Goal: Information Seeking & Learning: Compare options

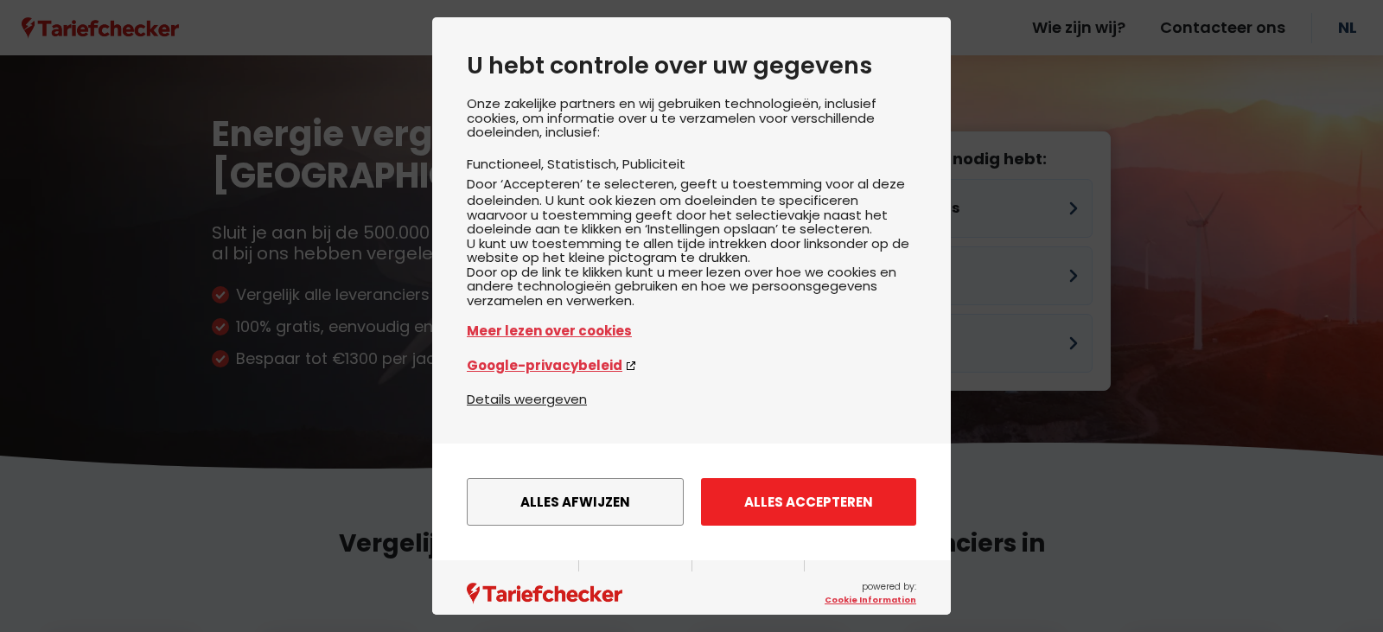
click at [770, 519] on button "Alles accepteren" at bounding box center [808, 502] width 215 height 48
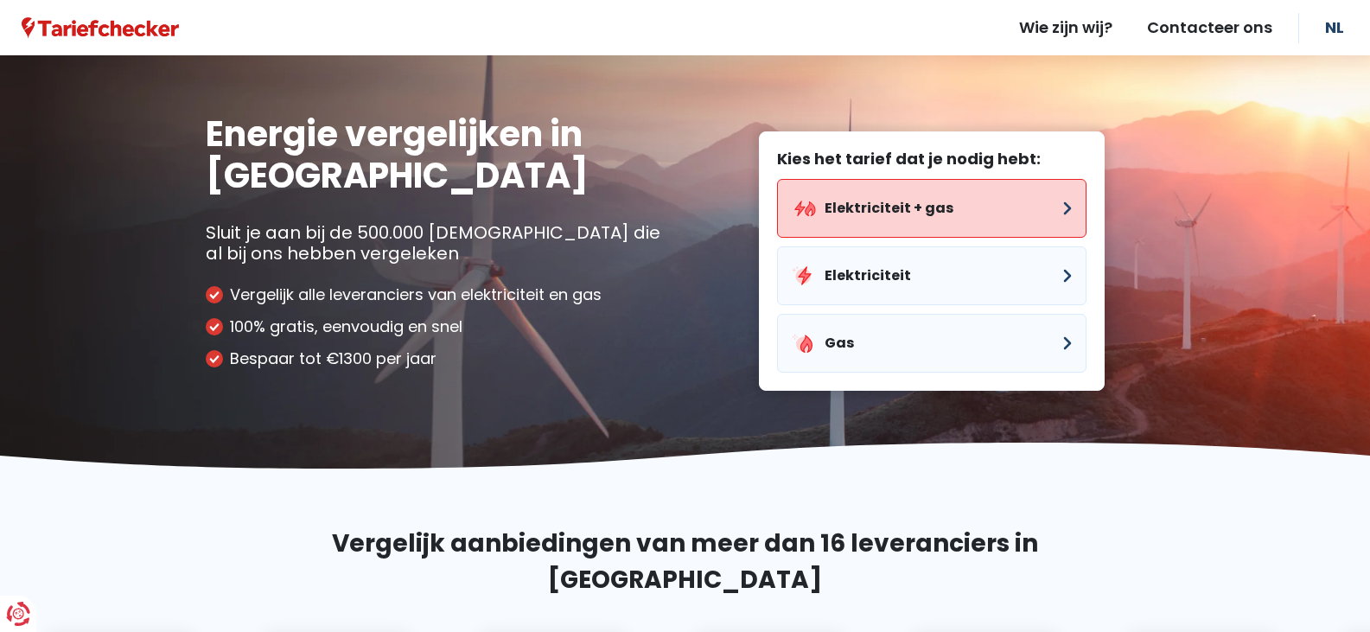
click at [1063, 205] on button "Elektriciteit + gas" at bounding box center [931, 208] width 309 height 59
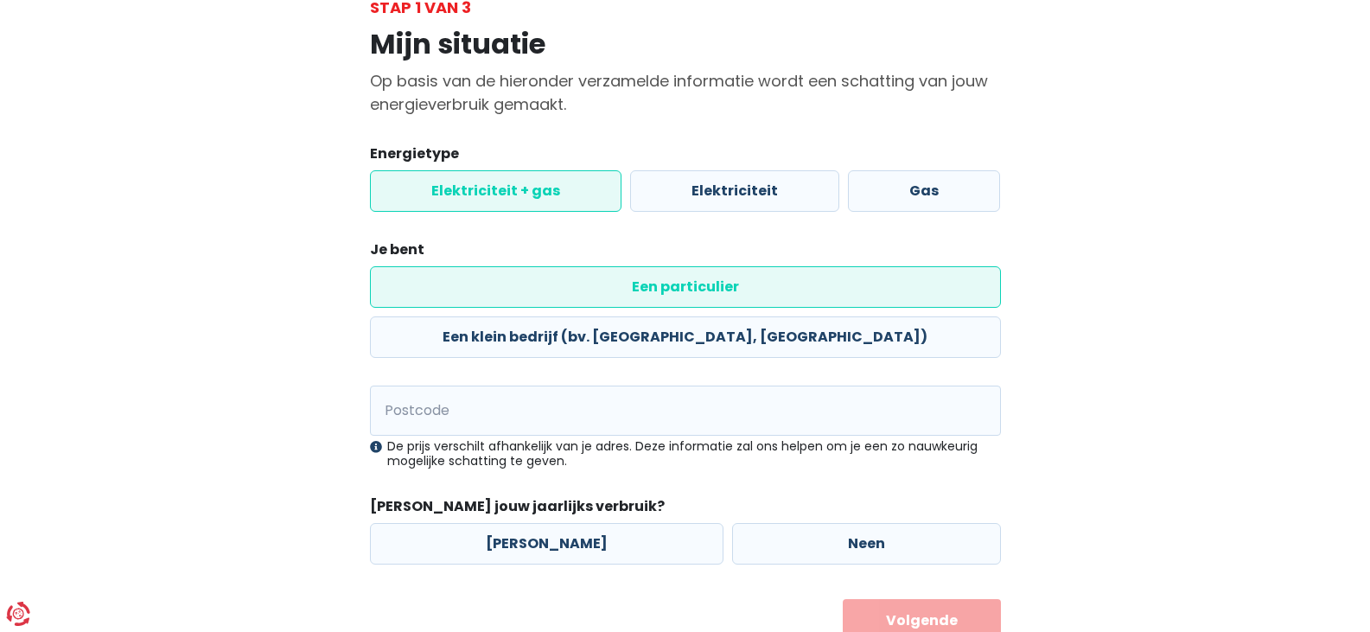
scroll to position [131, 0]
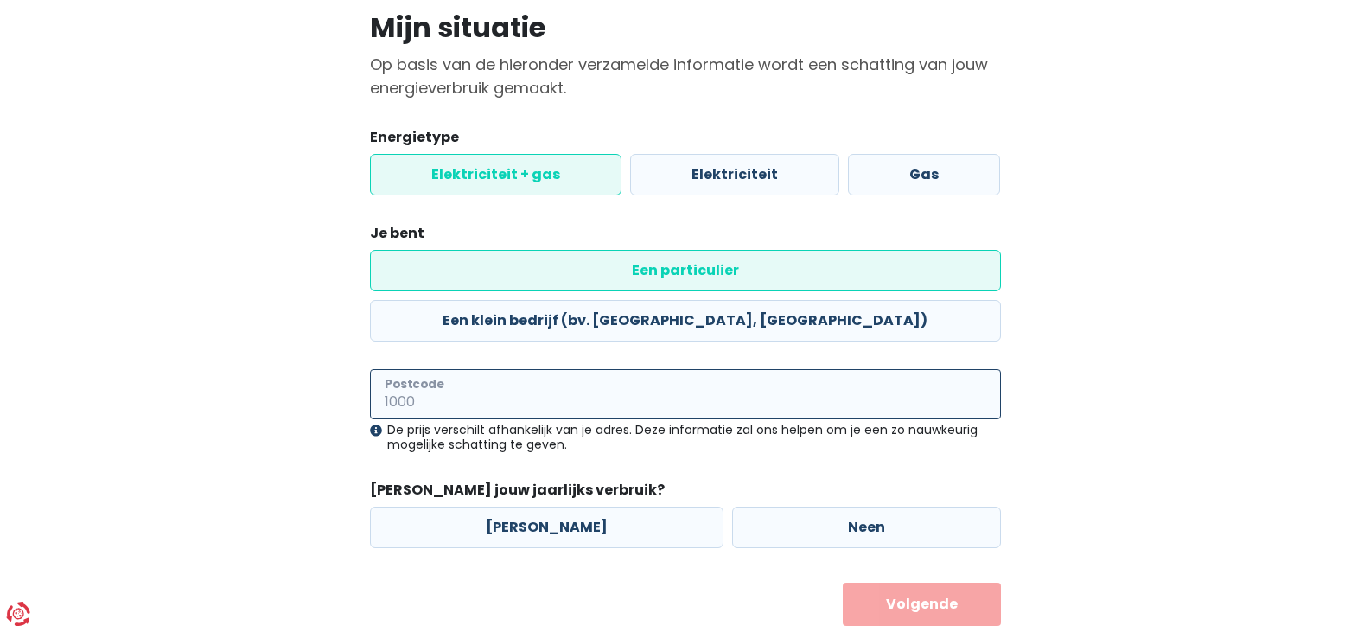
click at [455, 369] on input "Postcode" at bounding box center [685, 394] width 631 height 50
type input "9150"
click at [521, 506] on label "[PERSON_NAME]" at bounding box center [546, 526] width 353 height 41
click at [521, 506] on input "[PERSON_NAME]" at bounding box center [546, 526] width 353 height 41
radio input "true"
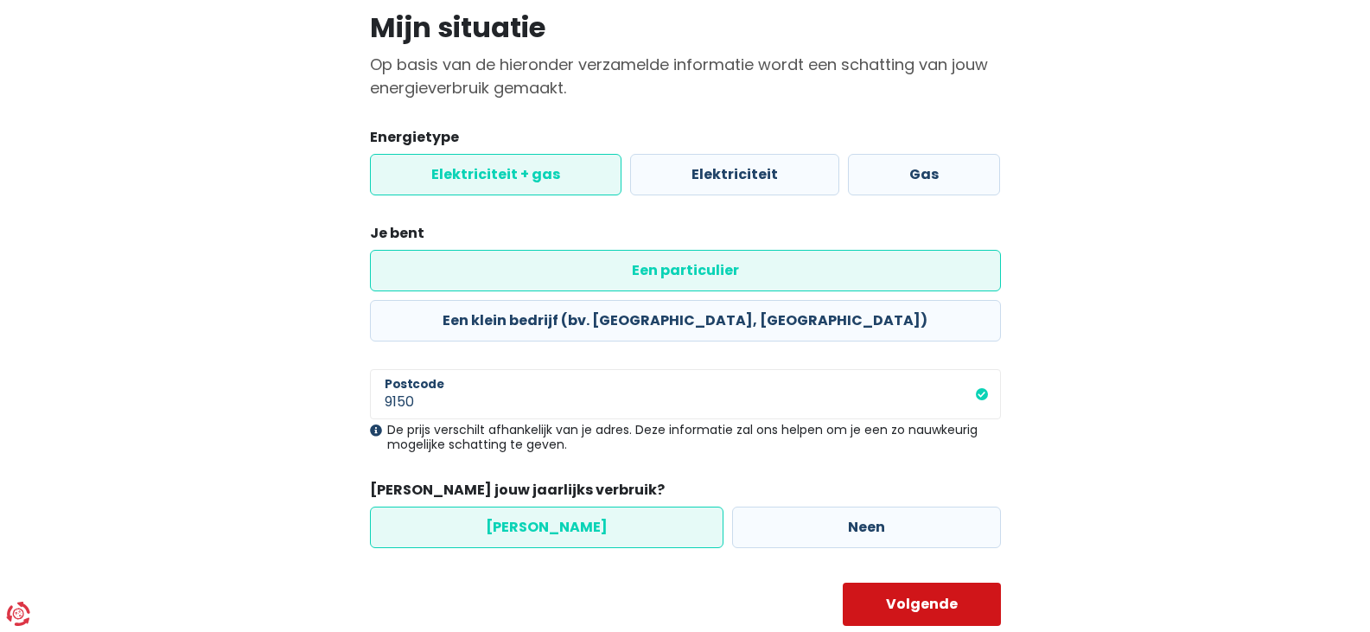
click at [921, 583] on button "Volgende" at bounding box center [922, 604] width 158 height 43
select select
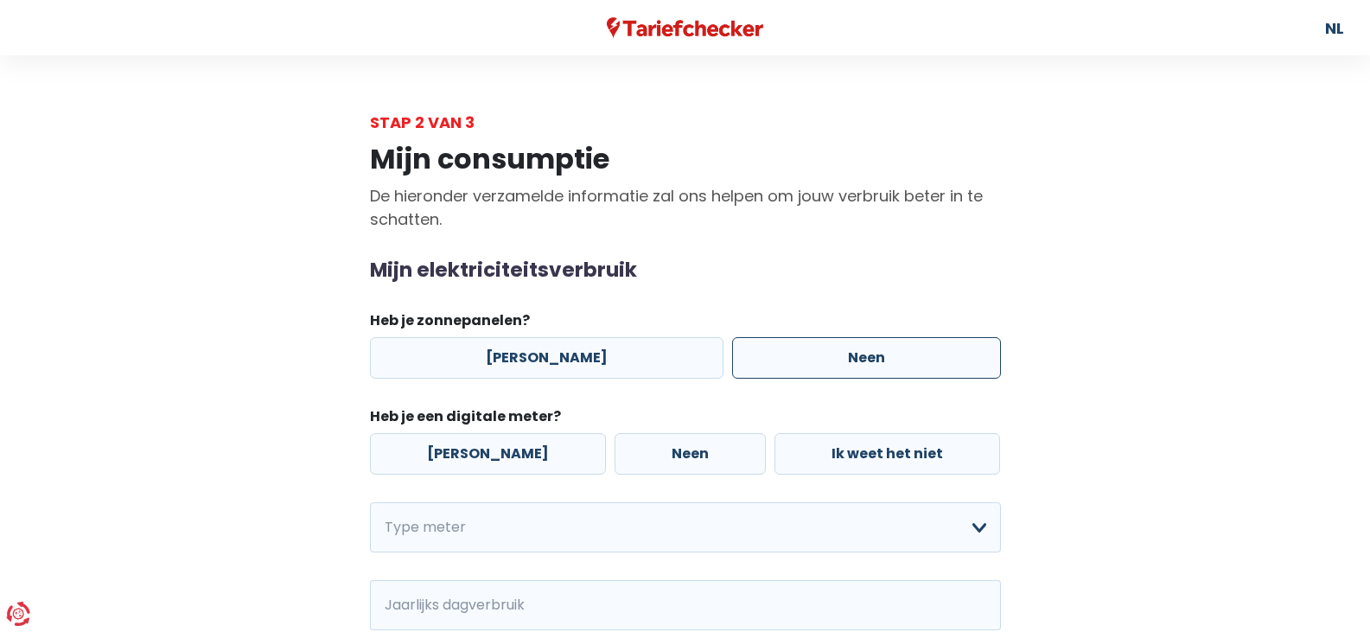
click at [843, 354] on label "Neen" at bounding box center [866, 357] width 269 height 41
click at [843, 354] on input "Neen" at bounding box center [866, 357] width 269 height 41
radio input "true"
click at [449, 459] on label "[PERSON_NAME]" at bounding box center [488, 453] width 236 height 41
click at [449, 459] on input "[PERSON_NAME]" at bounding box center [488, 453] width 236 height 41
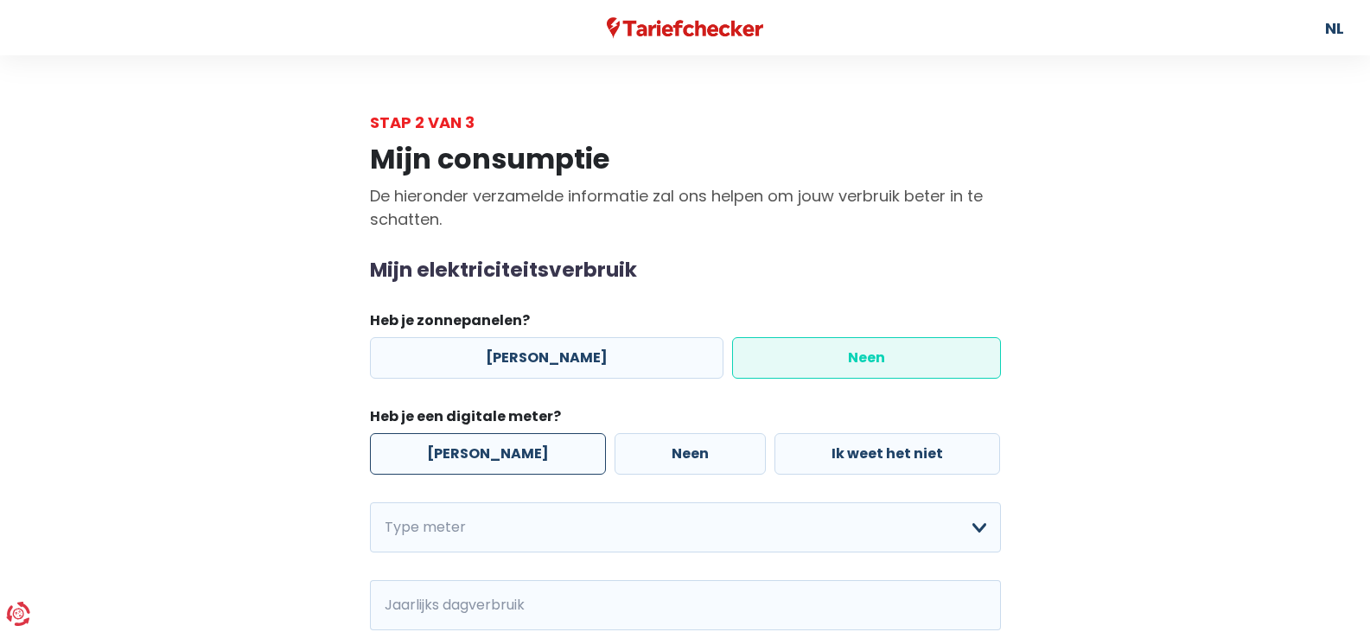
radio input "true"
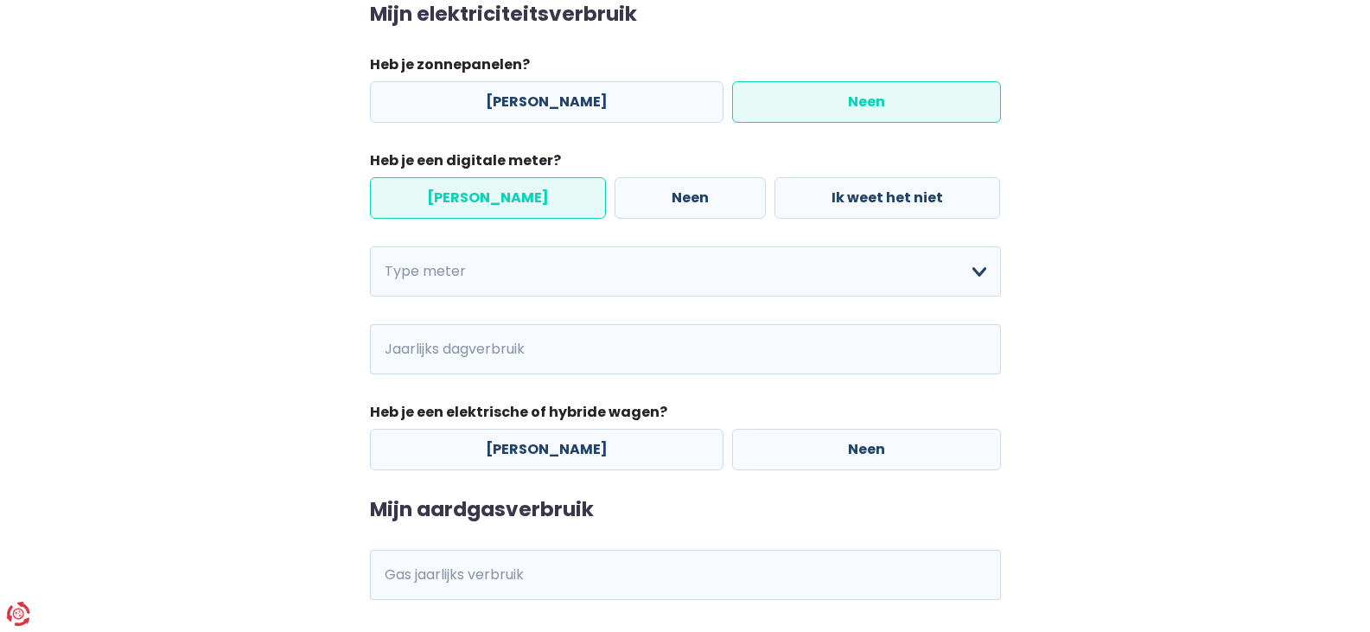
scroll to position [259, 0]
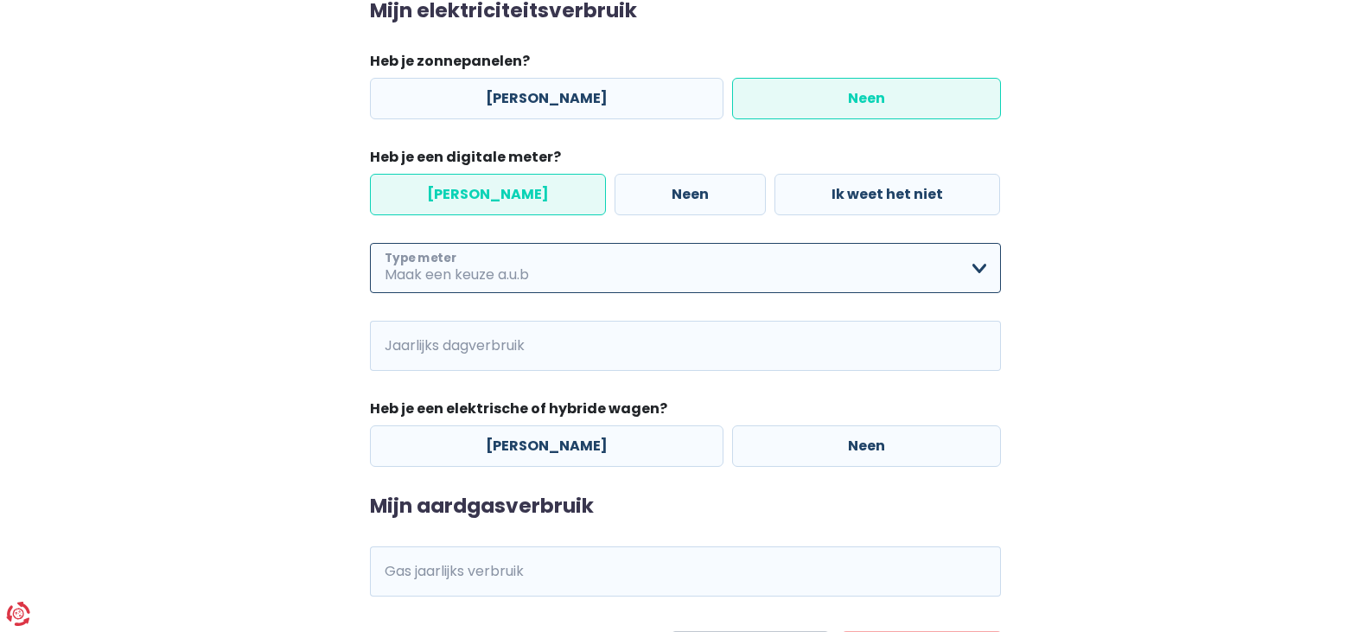
click at [979, 270] on select "Enkelvoudig Tweevoudig Enkelvoudig + uitsluitend nachttarief Tweevoudig + uitsl…" at bounding box center [685, 268] width 631 height 50
select select "day_night_bi_hourly"
click at [370, 243] on select "Enkelvoudig Tweevoudig Enkelvoudig + uitsluitend nachttarief Tweevoudig + uitsl…" at bounding box center [685, 268] width 631 height 50
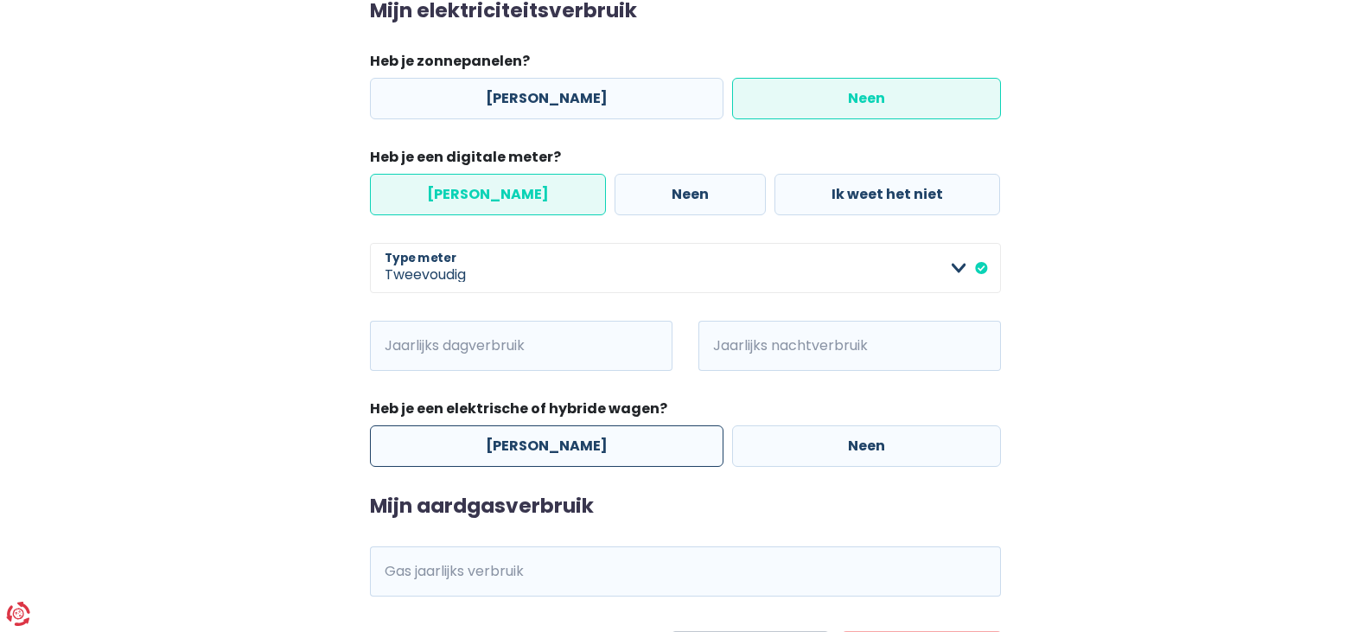
click at [645, 456] on label "[PERSON_NAME]" at bounding box center [546, 445] width 353 height 41
click at [645, 456] on input "[PERSON_NAME]" at bounding box center [546, 445] width 353 height 41
radio input "true"
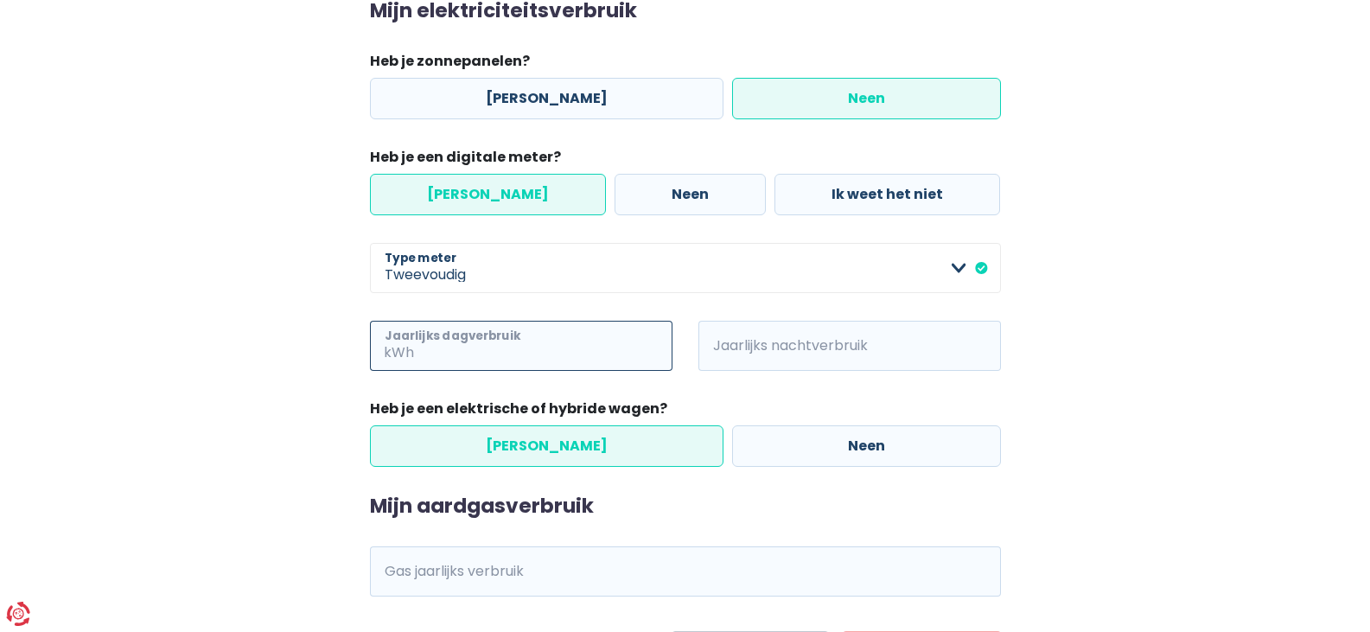
click at [638, 354] on input "Jaarlijks dagverbruik" at bounding box center [544, 346] width 255 height 50
type input "450"
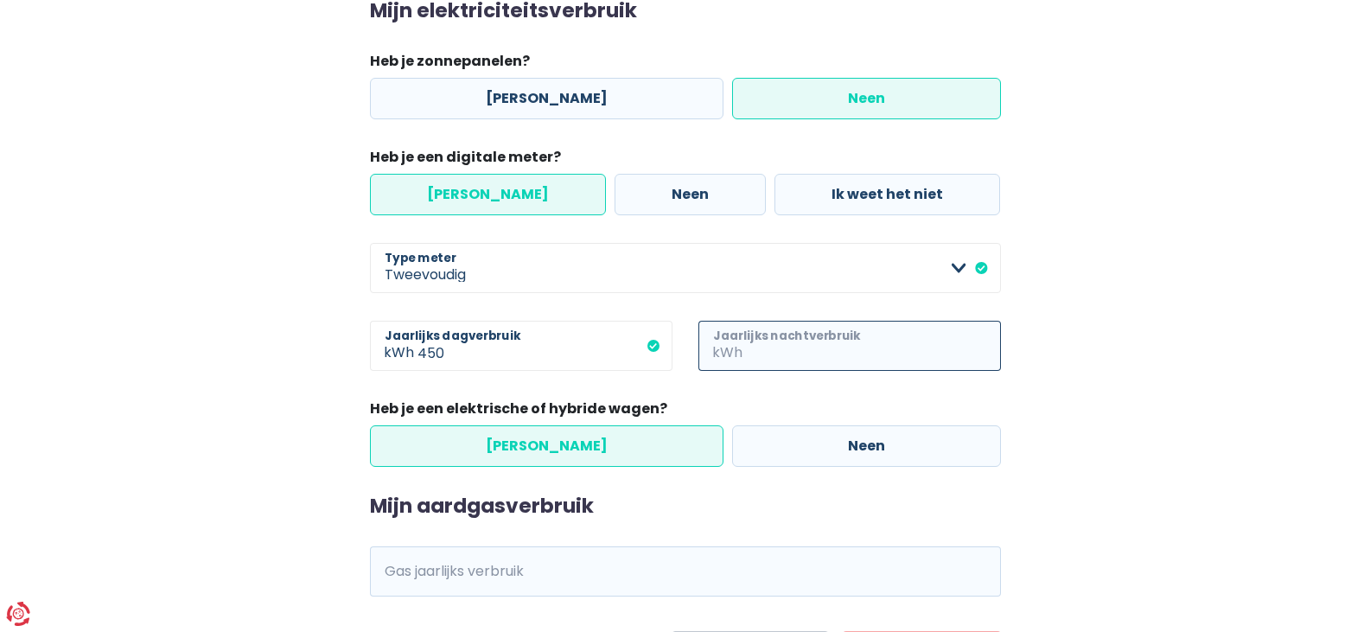
click at [799, 342] on input "Jaarlijks nachtverbruik" at bounding box center [873, 346] width 255 height 50
type input "450"
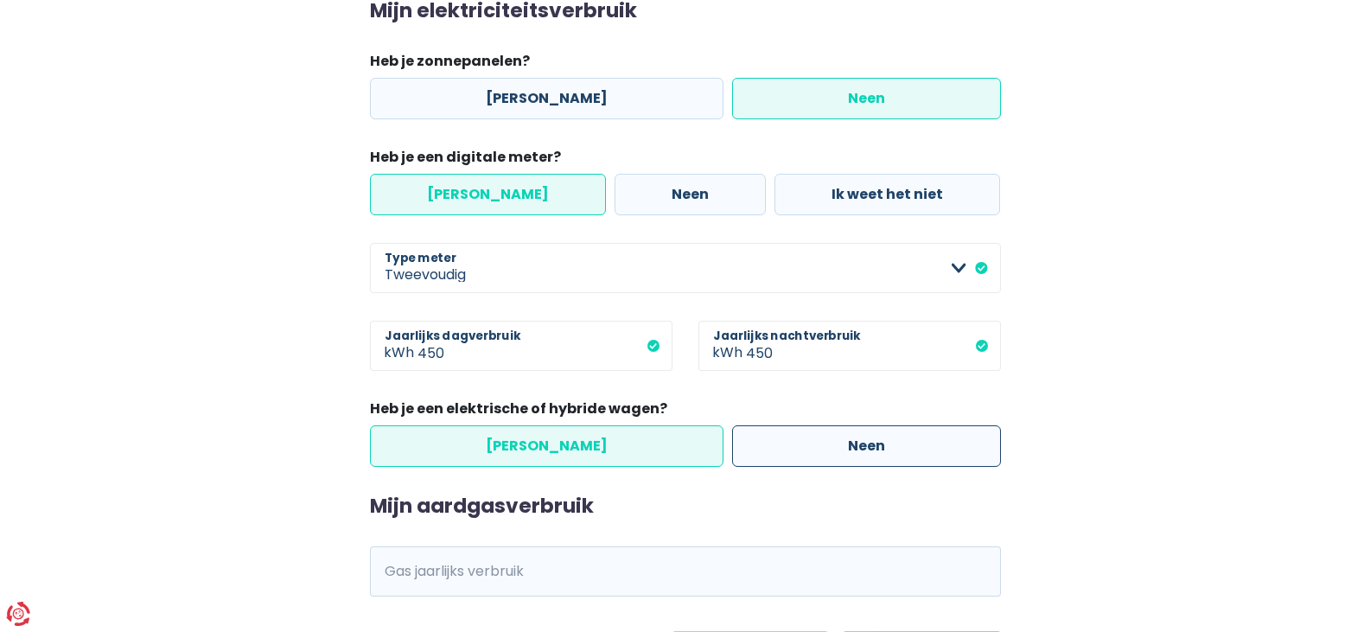
click at [782, 443] on label "Neen" at bounding box center [866, 445] width 269 height 41
click at [782, 443] on input "Neen" at bounding box center [866, 445] width 269 height 41
radio input "true"
radio input "false"
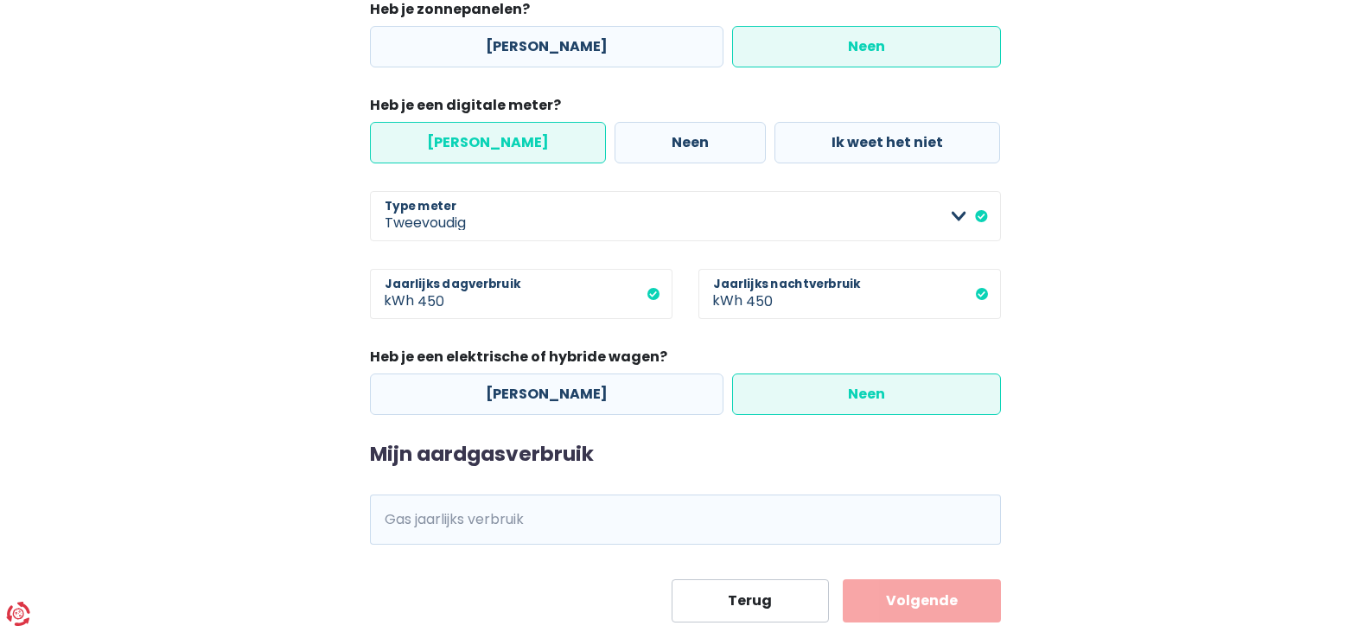
scroll to position [358, 0]
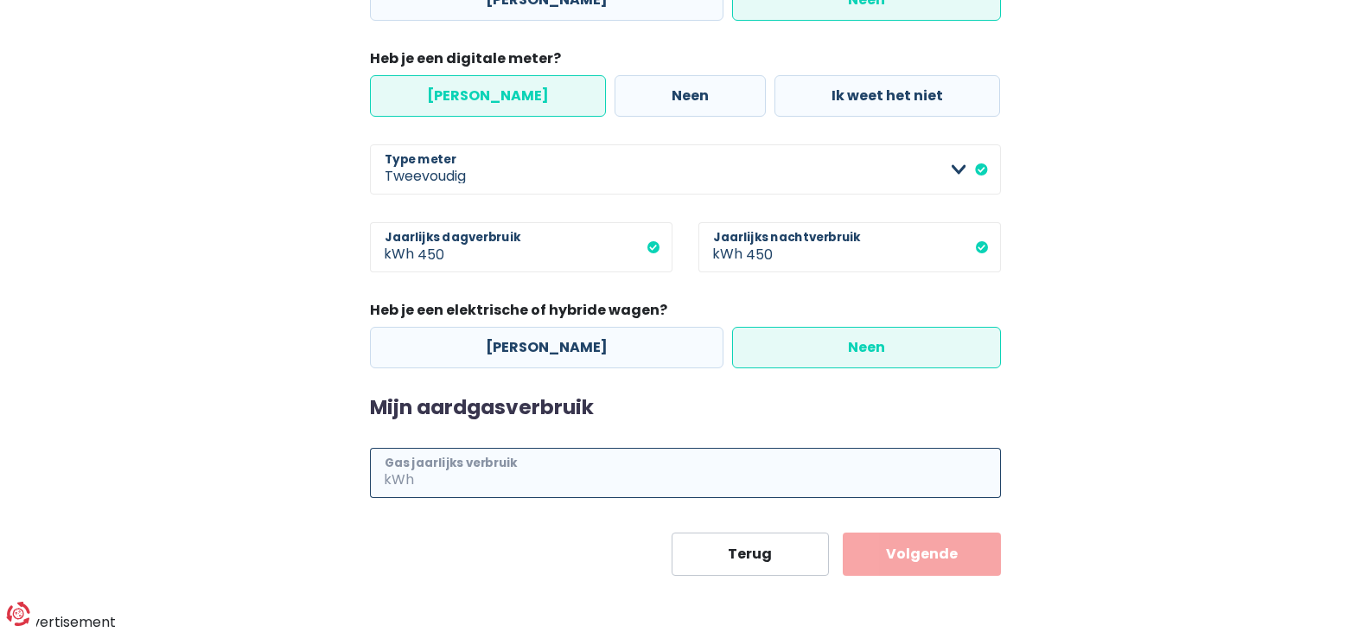
click at [563, 477] on input "Gas jaarlijks verbruik" at bounding box center [708, 473] width 583 height 50
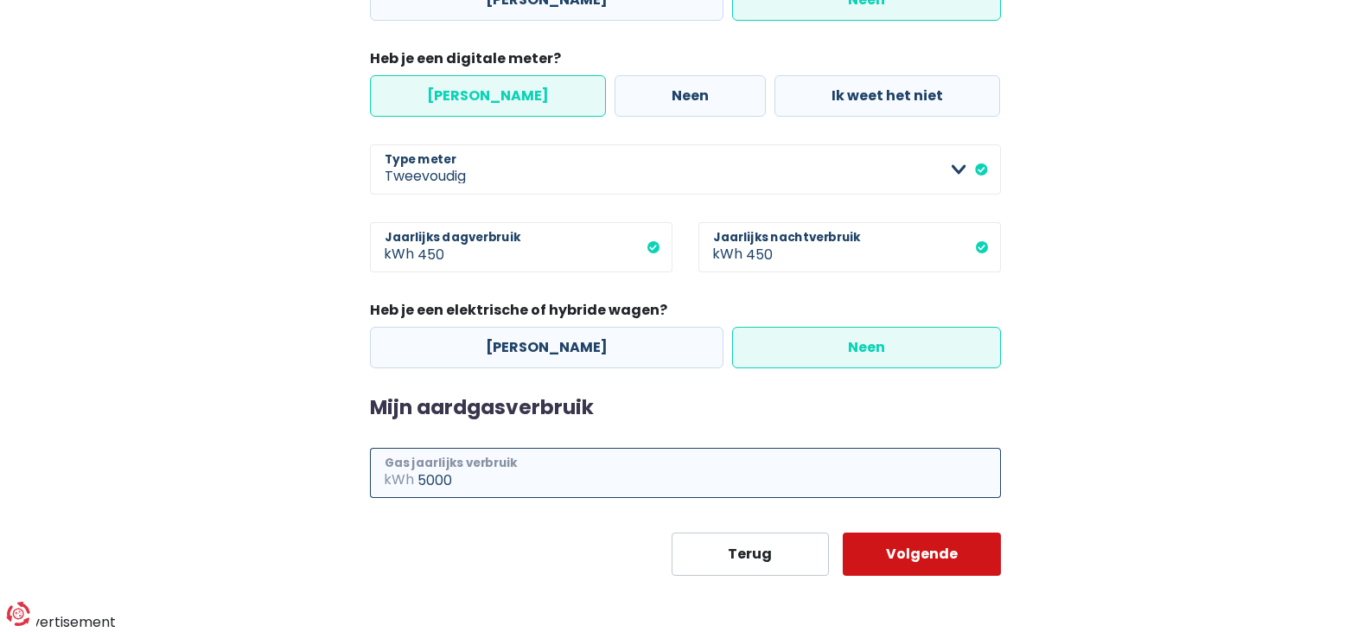
type input "5000"
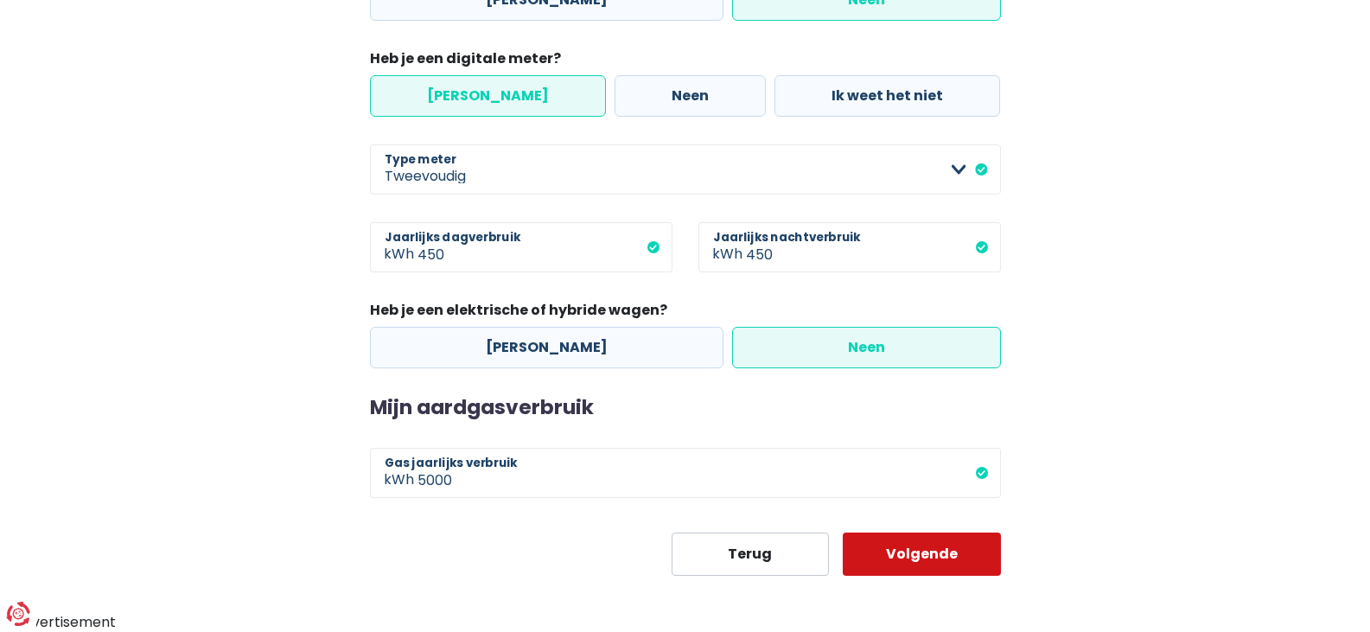
click at [927, 556] on button "Volgende" at bounding box center [922, 553] width 158 height 43
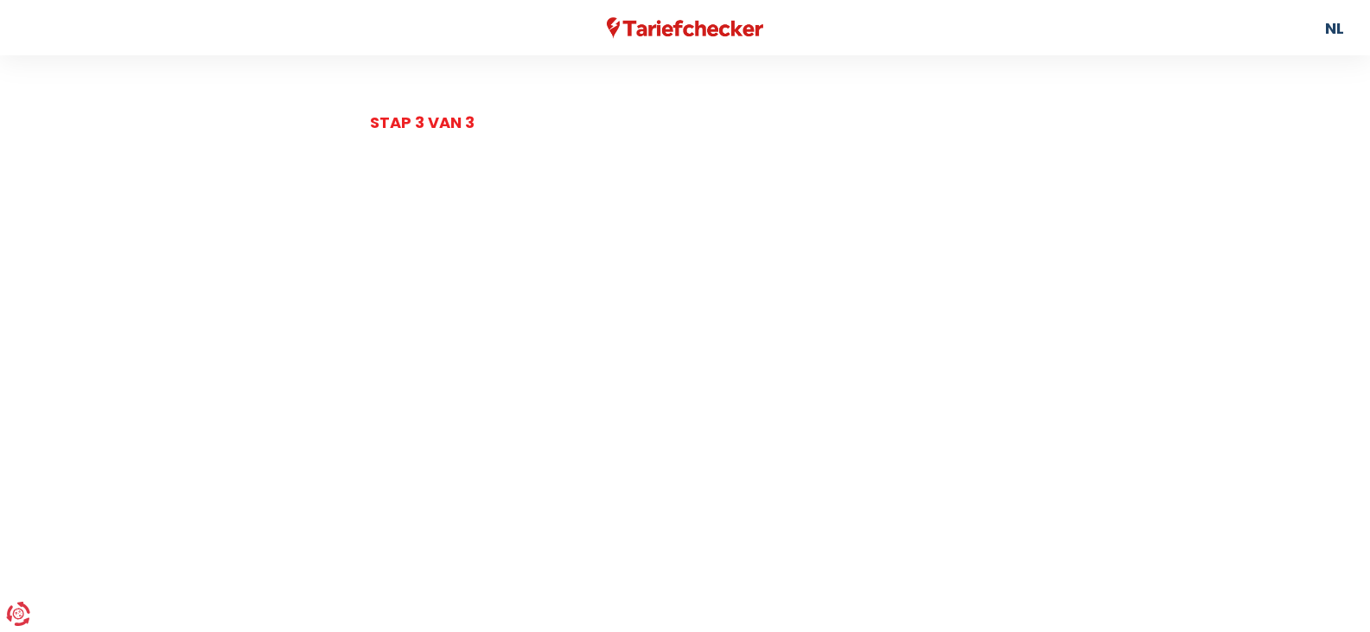
scroll to position [358, 0]
select select "day_night_bi_hourly"
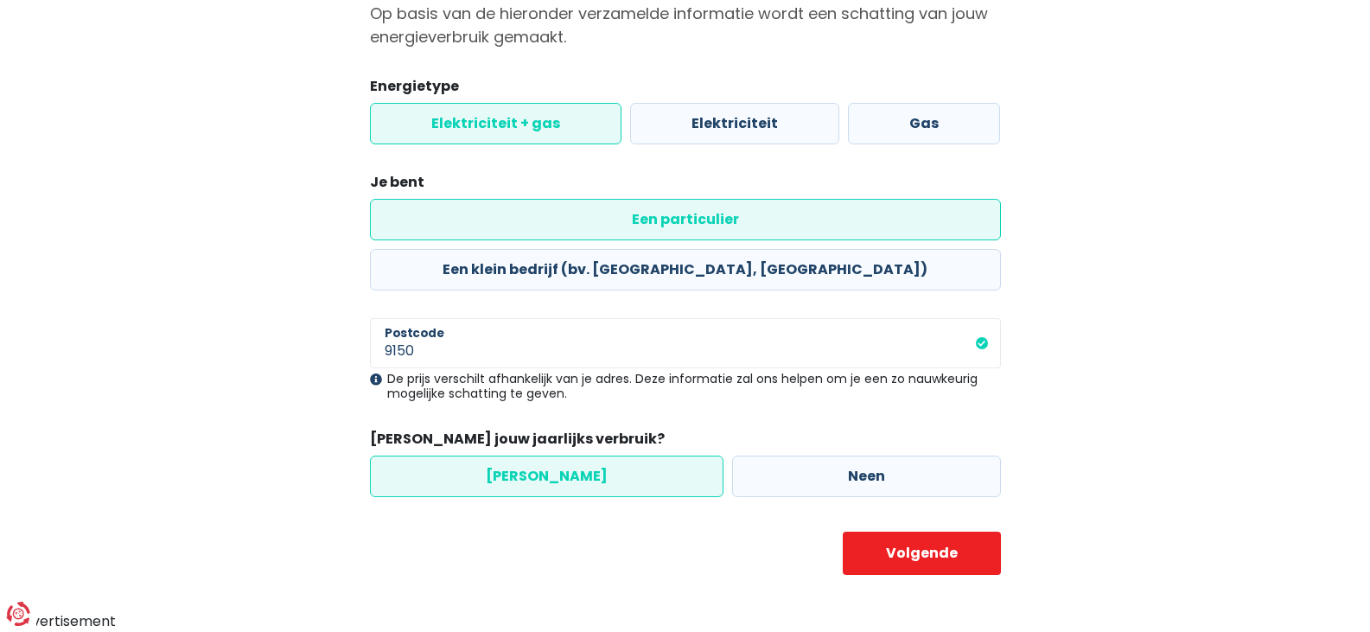
scroll to position [131, 0]
